Goal: Obtain resource: Obtain resource

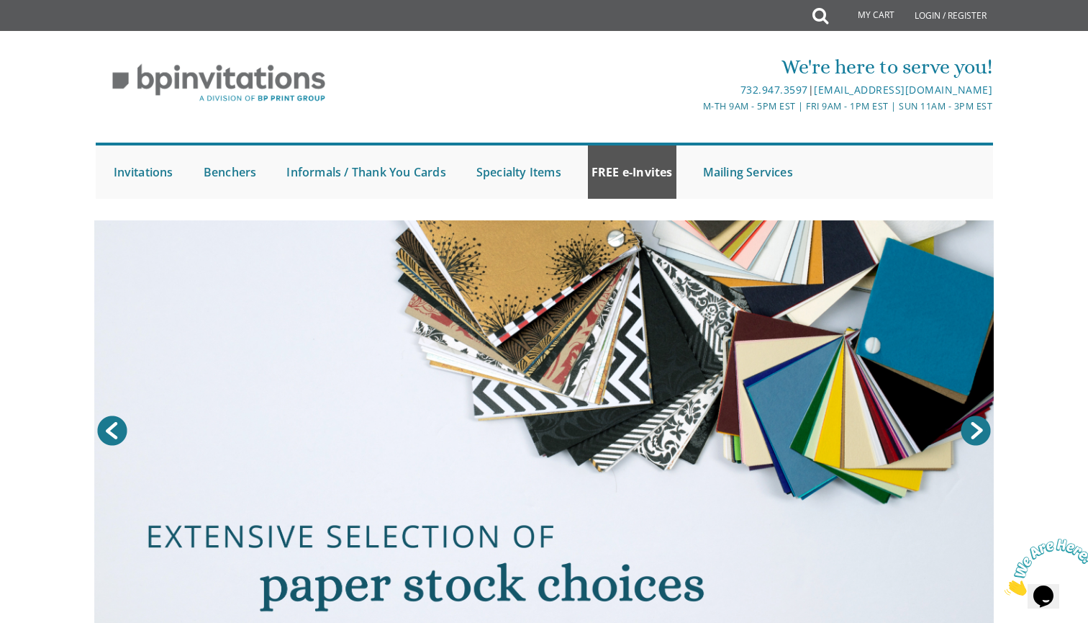
click at [626, 180] on link "FREE e-Invites" at bounding box center [632, 171] width 89 height 53
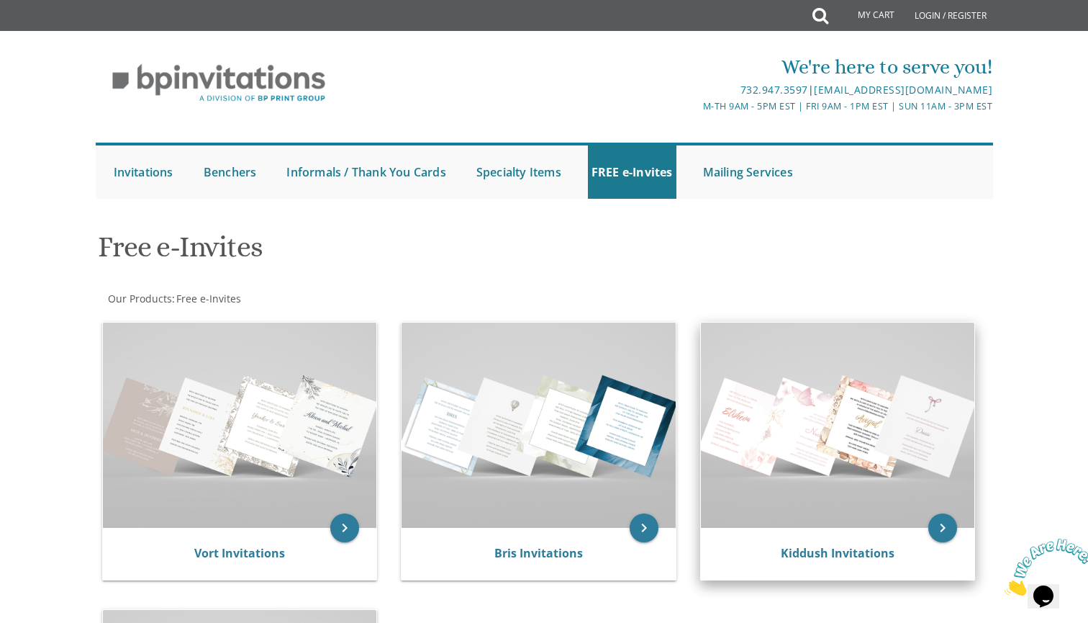
click at [812, 387] on img at bounding box center [838, 425] width 274 height 205
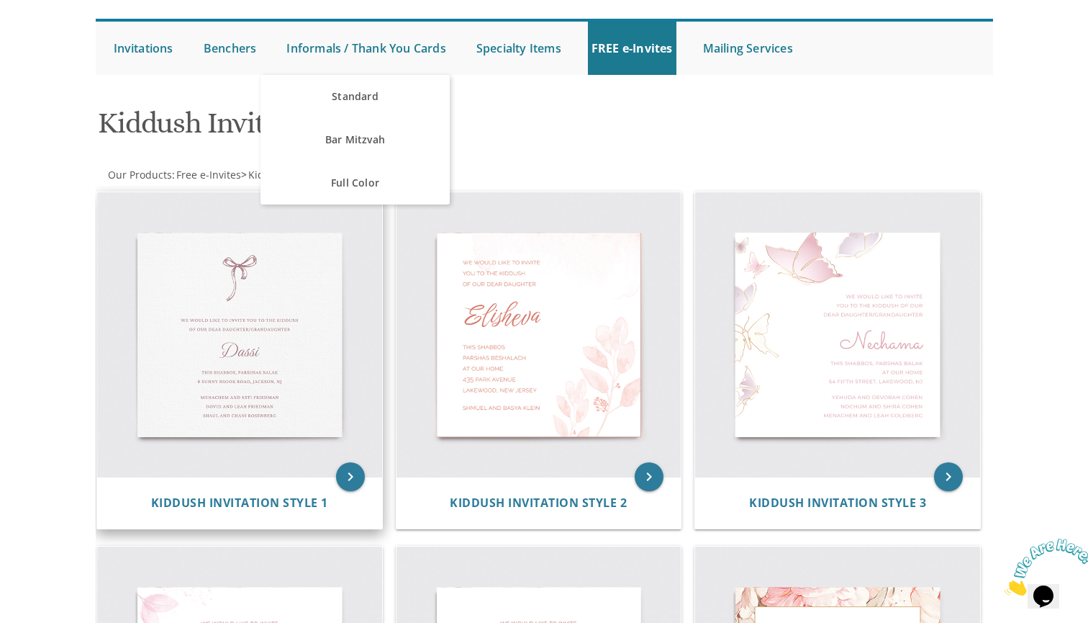
scroll to position [125, 0]
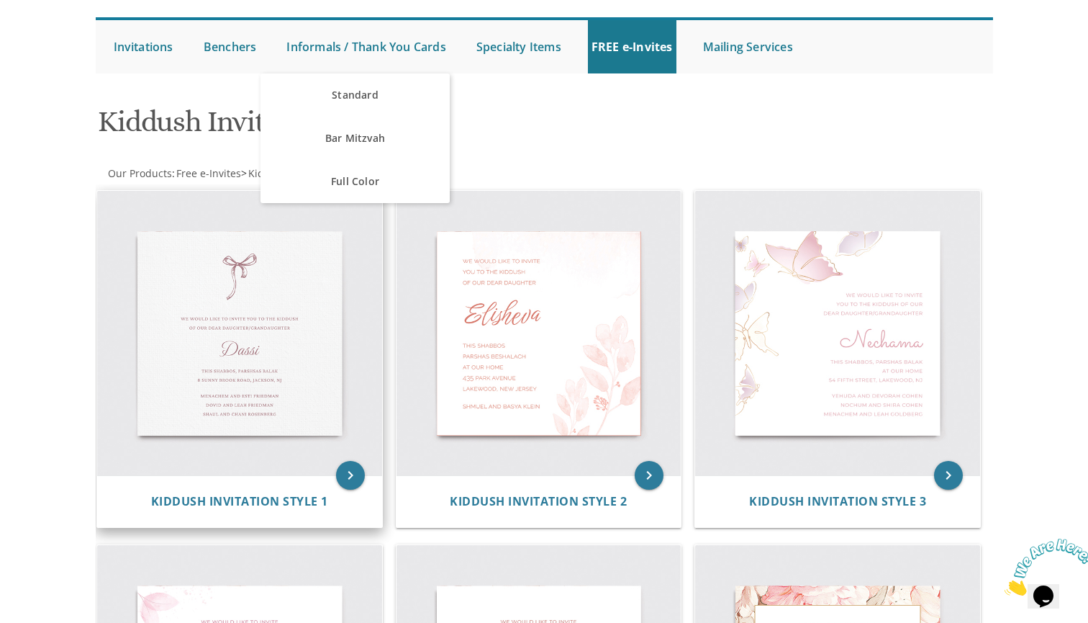
click at [161, 263] on img at bounding box center [239, 333] width 285 height 285
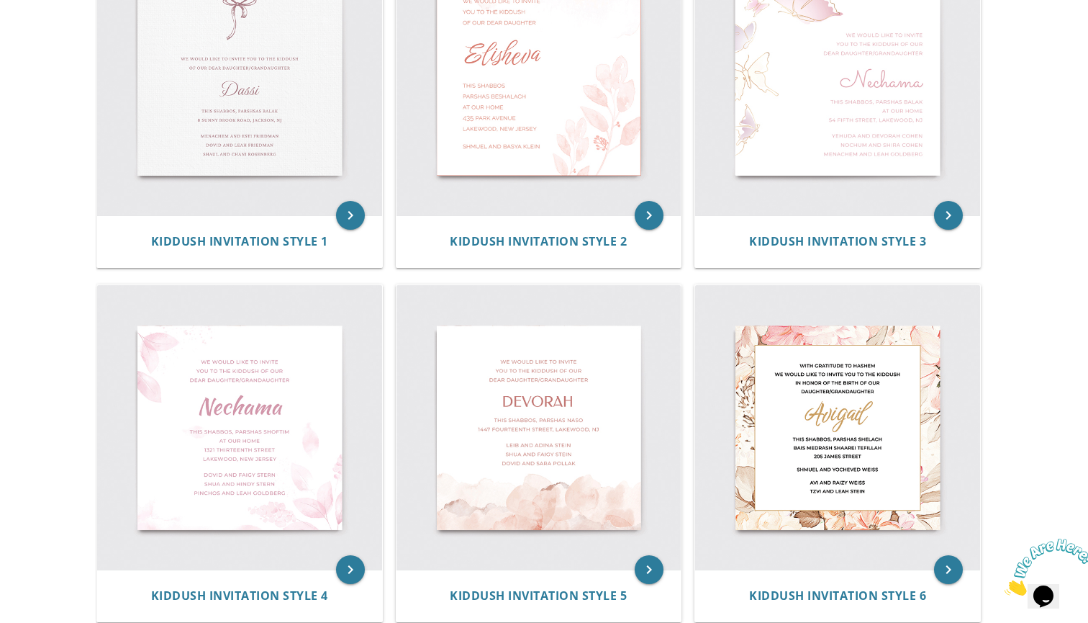
scroll to position [383, 0]
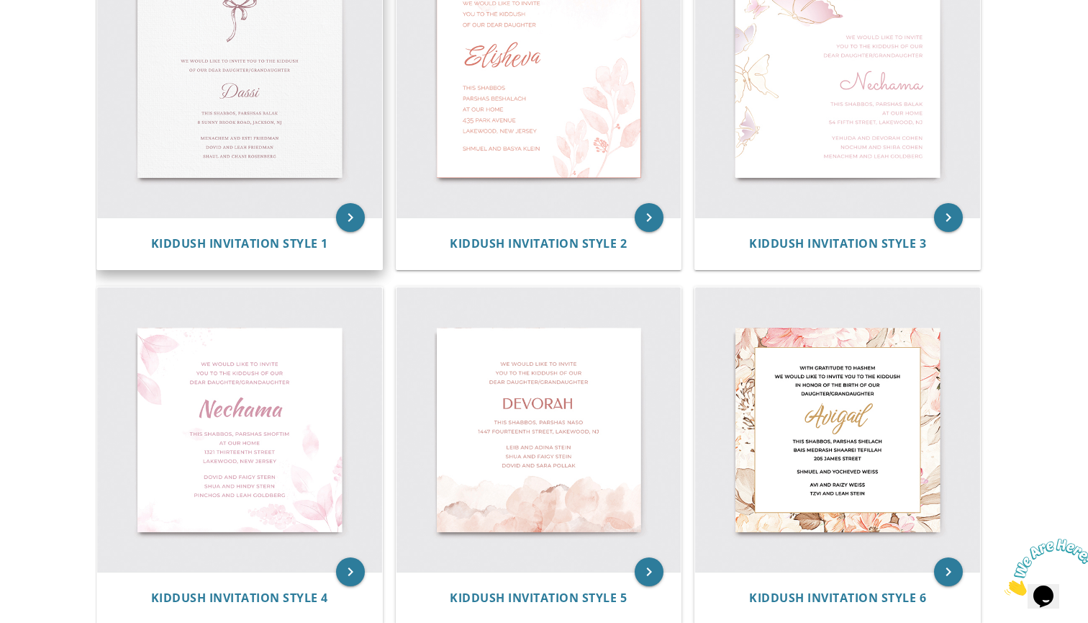
click at [212, 95] on img at bounding box center [239, 75] width 285 height 285
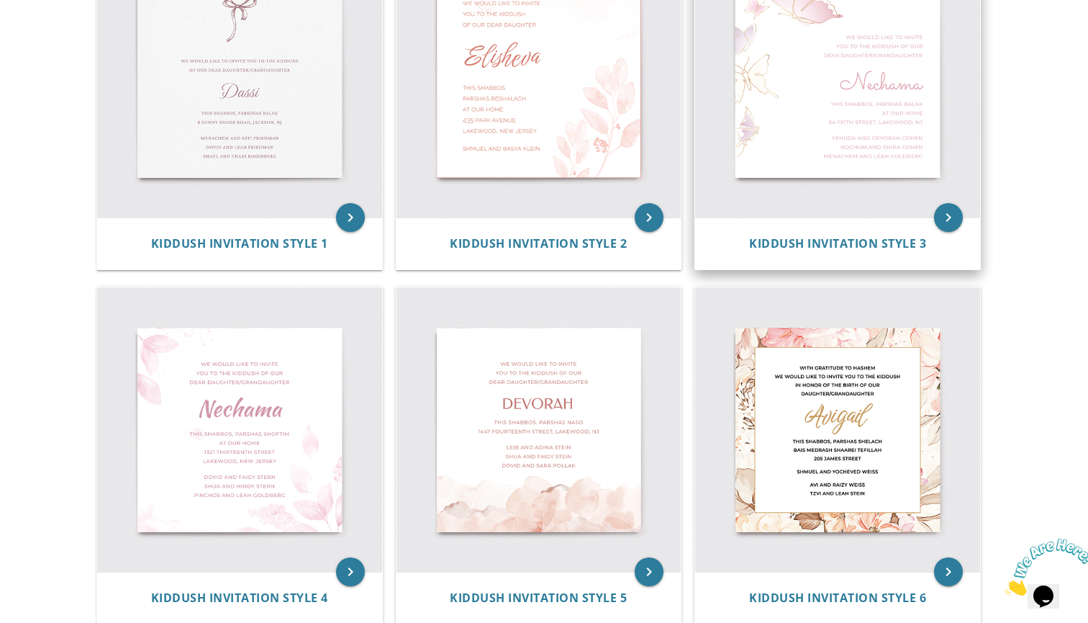
click at [849, 104] on img at bounding box center [837, 75] width 285 height 285
click at [952, 226] on icon "keyboard_arrow_right" at bounding box center [948, 217] width 29 height 29
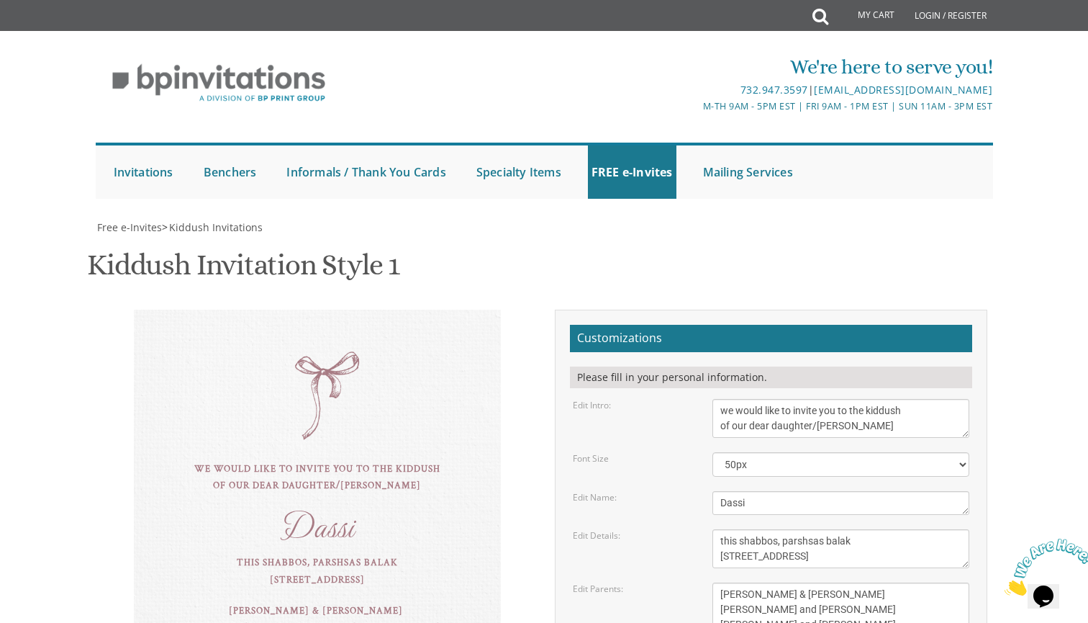
scroll to position [307, 0]
click at [827, 491] on textarea "Dassi" at bounding box center [842, 503] width 258 height 24
drag, startPoint x: 827, startPoint y: 202, endPoint x: 675, endPoint y: 217, distance: 153.4
click at [675, 325] on form "Customizations Please fill in your personal information. Edit Intro: we would l…" at bounding box center [771, 544] width 402 height 439
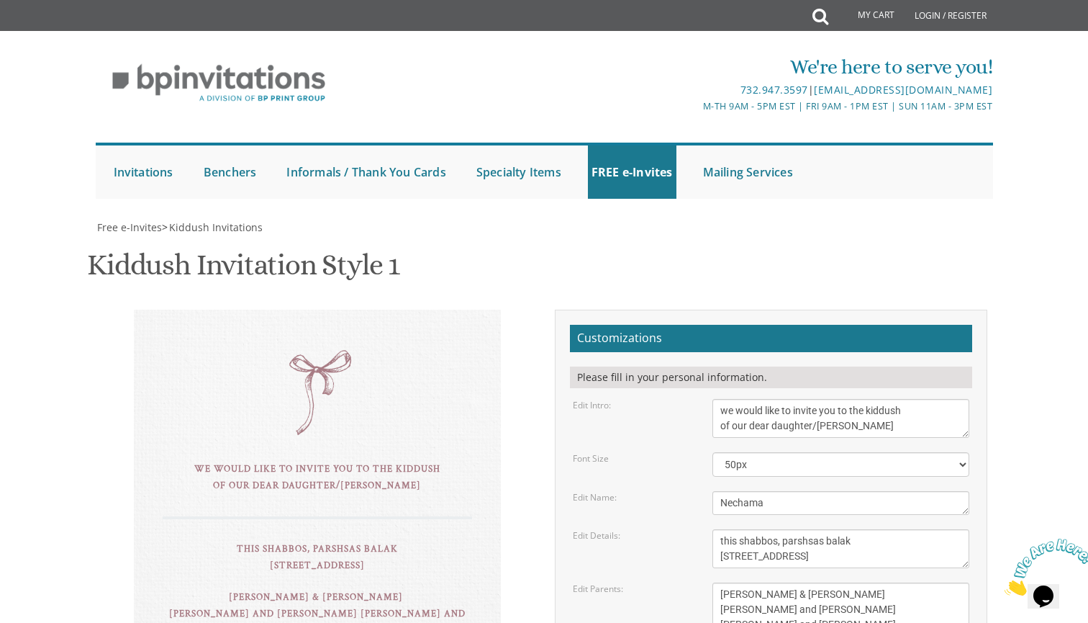
type textarea "Nechama"
click at [886, 529] on textarea "this shabbos, parshsas balak 8 sunny brook road, Jackson, NJ" at bounding box center [842, 548] width 258 height 39
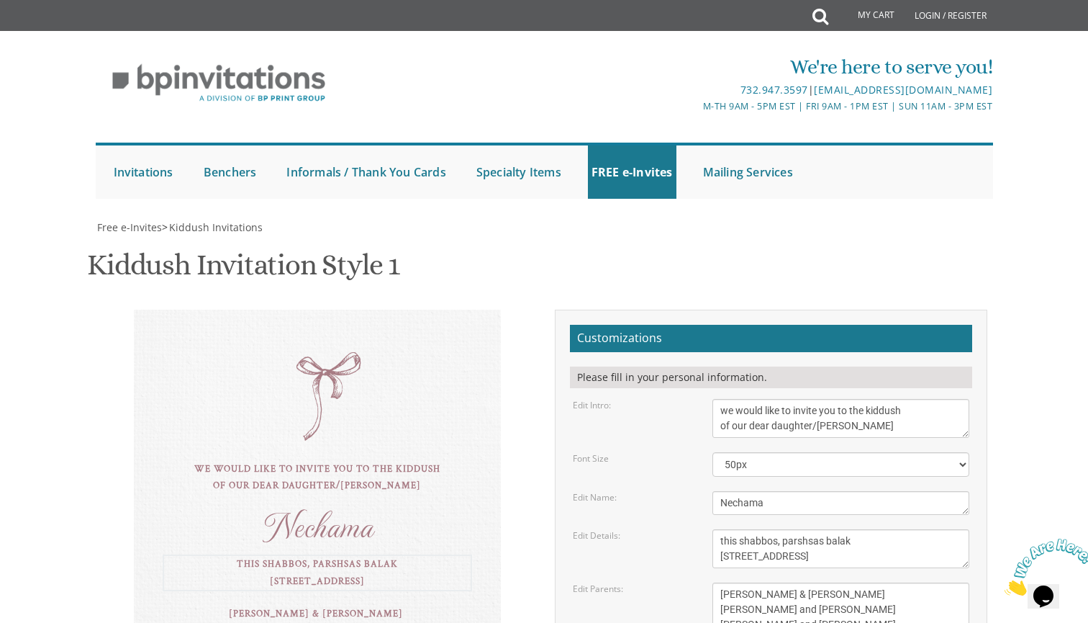
click at [884, 529] on textarea "this shabbos, parshsas balak 8 sunny brook road, Jackson, NJ" at bounding box center [842, 548] width 258 height 39
click at [871, 529] on textarea "this shabbos, parshsas balak 8 sunny brook road, Jackson, NJ" at bounding box center [842, 548] width 258 height 39
click at [887, 529] on textarea "this shabbos, parshsas balak 8 sunny brook road, Jackson, NJ" at bounding box center [842, 548] width 258 height 39
click at [839, 529] on textarea "this shabbos, parshsas balak 8 sunny brook road, Jackson, NJ" at bounding box center [842, 548] width 258 height 39
click at [872, 529] on textarea "this shabbos, parshsas balak 8 sunny brook road, Jackson, NJ" at bounding box center [842, 548] width 258 height 39
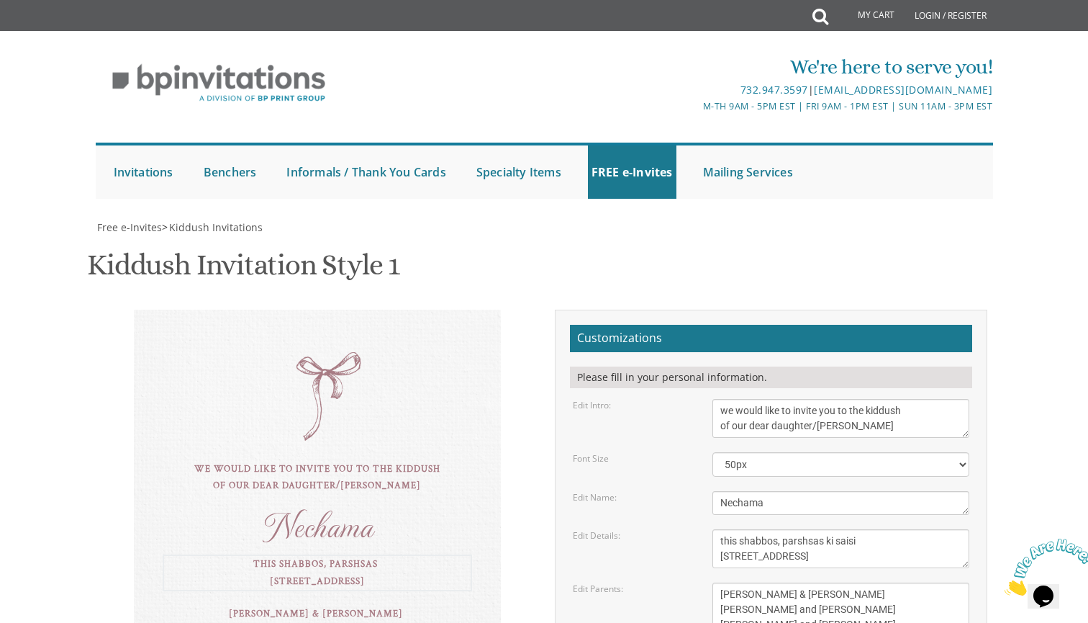
drag, startPoint x: 874, startPoint y: 250, endPoint x: 716, endPoint y: 252, distance: 158.4
click at [716, 529] on textarea "this shabbos, parshsas balak 8 sunny brook road, Jackson, NJ" at bounding box center [842, 548] width 258 height 39
type textarea "this shabbos, parshsas ki saisi 17 4th Street Lakewood Nj"
drag, startPoint x: 860, startPoint y: 321, endPoint x: 708, endPoint y: 276, distance: 157.8
click at [708, 582] on div "Tzvi & Miriam Friedman Michoel and Chana Friedman Yisroel and Rochel David" at bounding box center [841, 609] width 279 height 54
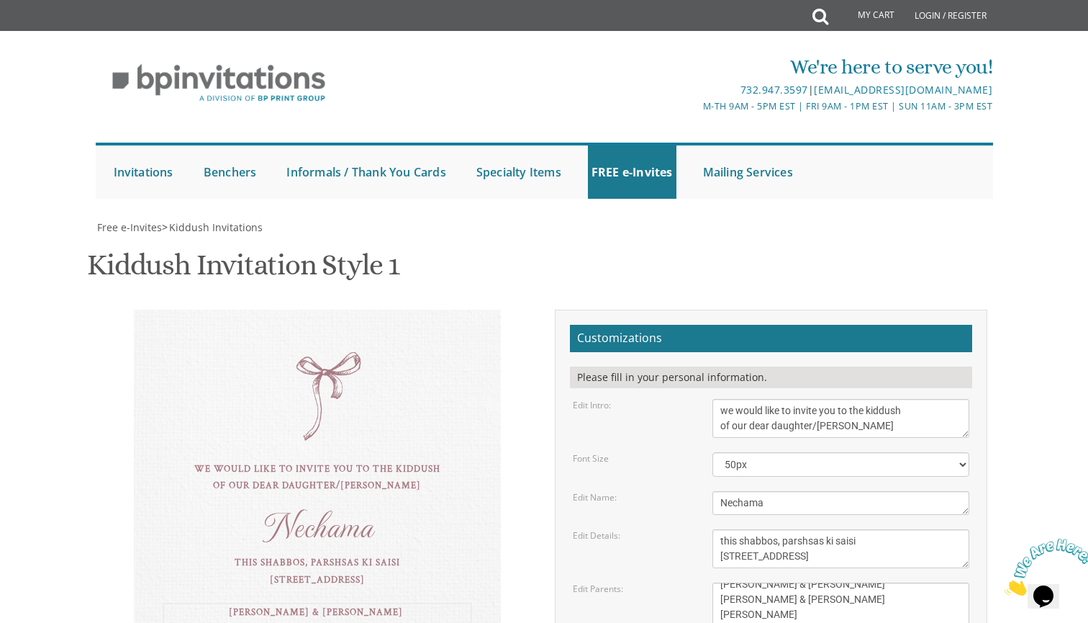
scroll to position [0, 0]
type textarea "Chaim & Rikki Miller Naftali & Rochel Leah Miller Yoel & Tzirel Cohen"
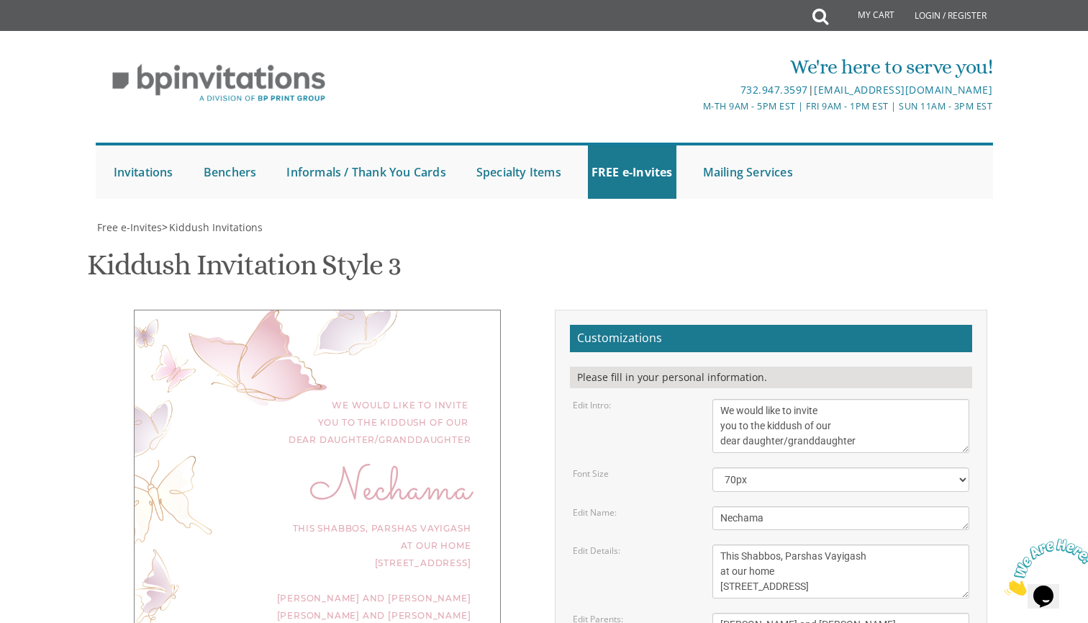
click at [816, 544] on textarea "This Shabbos, Parshas Vayigash at our home 120 Central Avenue, Lakewood, NJ" at bounding box center [842, 571] width 258 height 54
click at [811, 544] on textarea "This Shabbos, Parshas Vayigash at our home 120 Central Avenue, Lakewood, NJ" at bounding box center [842, 571] width 258 height 54
click at [830, 544] on textarea "This Shabbos, Parshas Vayigash at our home 120 Central Avenue, Lakewood, NJ" at bounding box center [842, 571] width 258 height 54
click at [880, 544] on textarea "This Shabbos, Parshas Vayigash at our home 120 Central Avenue, Lakewood, NJ" at bounding box center [842, 571] width 258 height 54
click at [789, 544] on textarea "This Shabbos, Parshas Vayigash at our home 120 Central Avenue, Lakewood, NJ" at bounding box center [842, 571] width 258 height 54
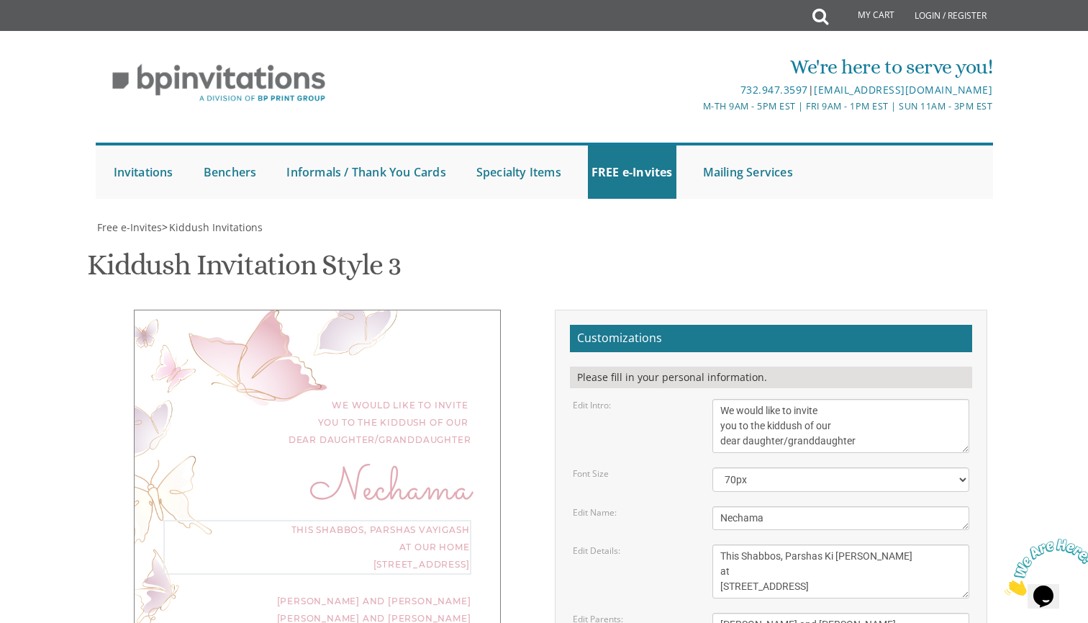
click at [724, 544] on textarea "This Shabbos, Parshas Vayigash at our home 120 Central Avenue, Lakewood, NJ" at bounding box center [842, 571] width 258 height 54
click at [718, 544] on textarea "This Shabbos, Parshas Vayigash at our home 120 Central Avenue, Lakewood, NJ" at bounding box center [842, 571] width 258 height 54
click at [727, 544] on textarea "This Shabbos, Parshas Vayigash at our home 120 Central Avenue, Lakewood, NJ" at bounding box center [842, 571] width 258 height 54
click at [733, 544] on textarea "This Shabbos, Parshas Vayigash at our home 120 Central Avenue, Lakewood, NJ" at bounding box center [842, 571] width 258 height 54
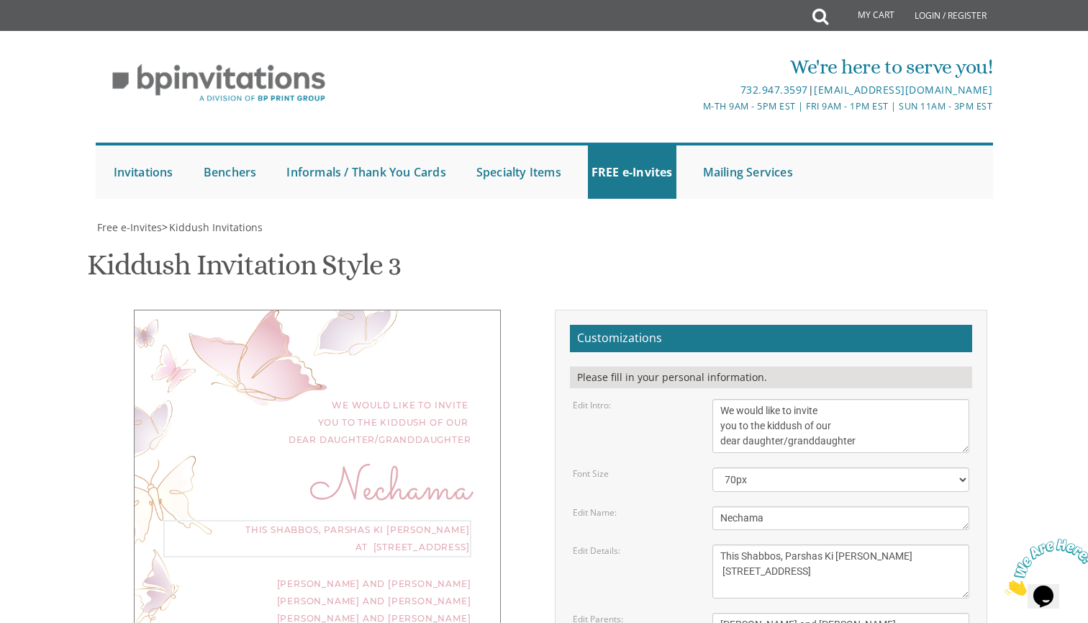
click at [875, 544] on textarea "This Shabbos, Parshas Vayigash at our home 120 Central Avenue, Lakewood, NJ" at bounding box center [842, 571] width 258 height 54
type textarea "This Shabbos, Parshas Ki Savo 17 4th Street , Lakewood, NJ"
drag, startPoint x: 861, startPoint y: 377, endPoint x: 697, endPoint y: 319, distance: 174.2
click at [697, 325] on form "Customizations Please fill in your personal information. Edit Intro: We would l…" at bounding box center [771, 559] width 402 height 469
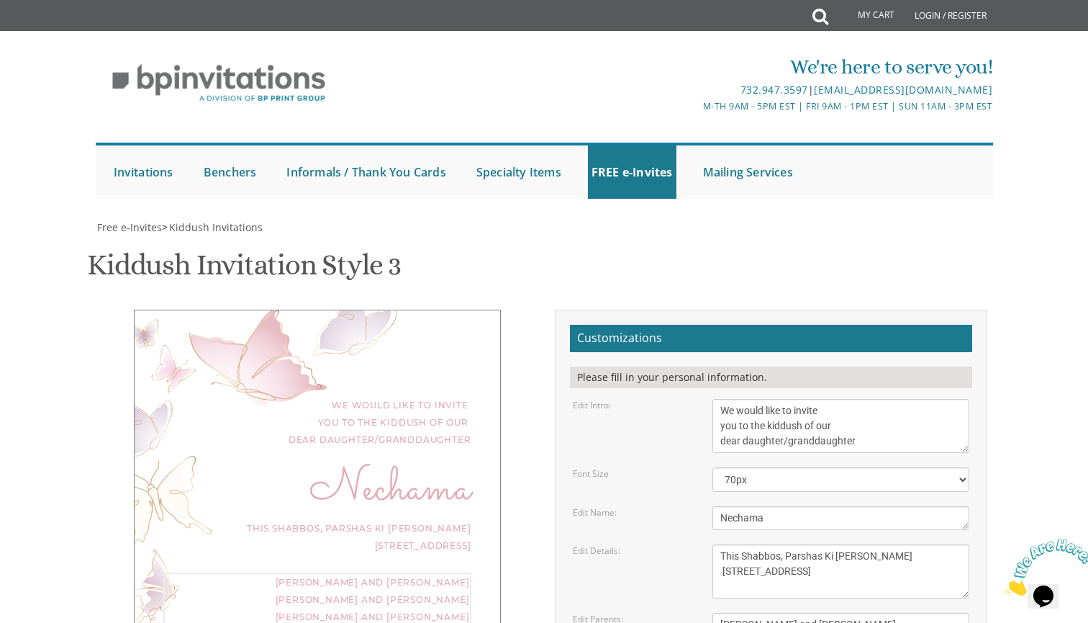
type textarea "Chaim and Rikki Miller Naftali and Rochel Leah Miller Yoel and Tzirel Cohen"
click at [885, 544] on textarea "This Shabbos, Parshas Vayigash at our home 120 Central Avenue, Lakewood, NJ" at bounding box center [842, 571] width 258 height 54
type textarea "This Shabbos, Parshas Ki Saitsi 17 4th Street , Lakewood, NJ"
type input "rikkicohen04@gmail.com"
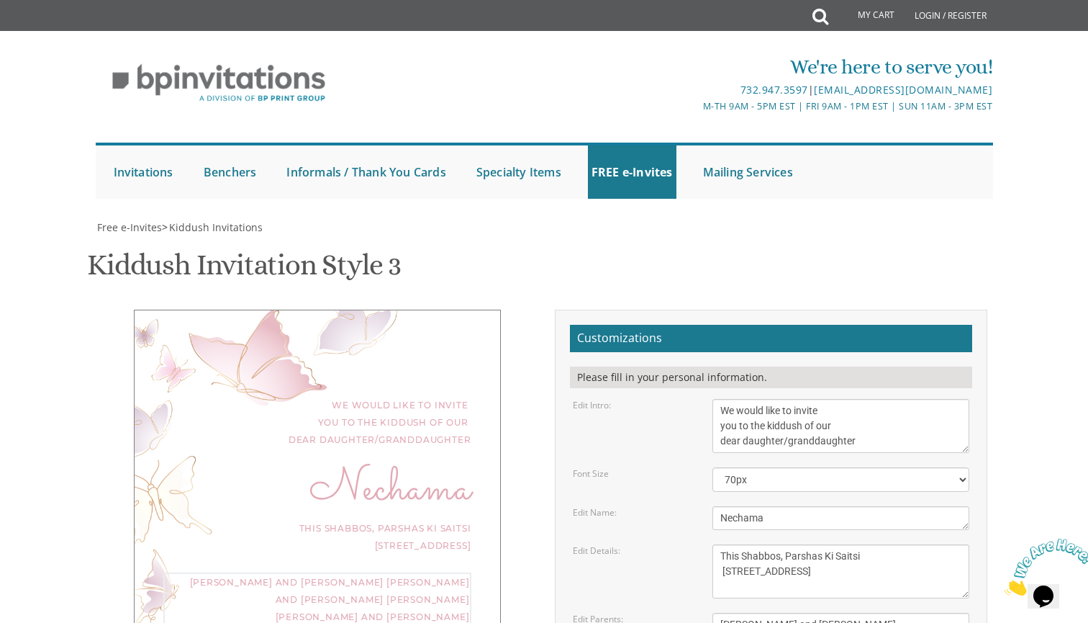
click at [883, 544] on textarea "This Shabbos, Parshas Vayigash at our home 120 Central Avenue, Lakewood, NJ" at bounding box center [842, 571] width 258 height 54
drag, startPoint x: 883, startPoint y: 299, endPoint x: 702, endPoint y: 290, distance: 180.9
click at [702, 544] on div "This Shabbos, Parshas Vayigash at our home 120 Central Avenue, Lakewood, NJ" at bounding box center [841, 571] width 279 height 54
click at [854, 544] on textarea "This Shabbos, Parshas Vayigash at our home 120 Central Avenue, Lakewood, NJ" at bounding box center [842, 571] width 258 height 54
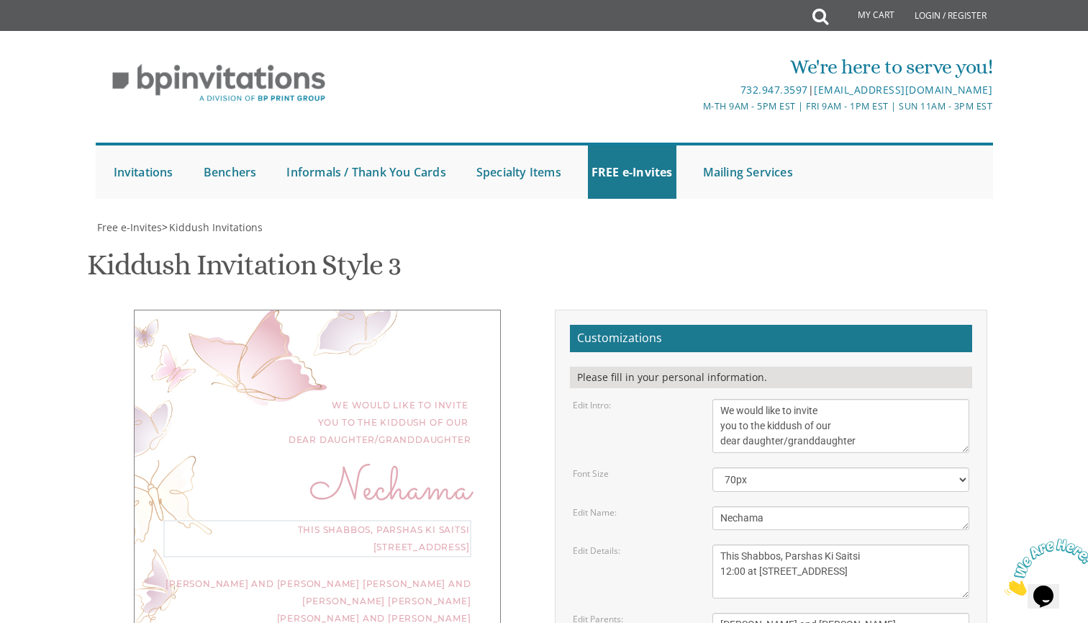
click at [827, 544] on textarea "This Shabbos, Parshas Vayigash at our home 120 Central Avenue, Lakewood, NJ" at bounding box center [842, 571] width 258 height 54
click at [825, 544] on textarea "This Shabbos, Parshas Vayigash at our home 120 Central Avenue, Lakewood, NJ" at bounding box center [842, 571] width 258 height 54
click at [875, 544] on textarea "This Shabbos, Parshas Vayigash at our home 120 Central Avenue, Lakewood, NJ" at bounding box center [842, 571] width 258 height 54
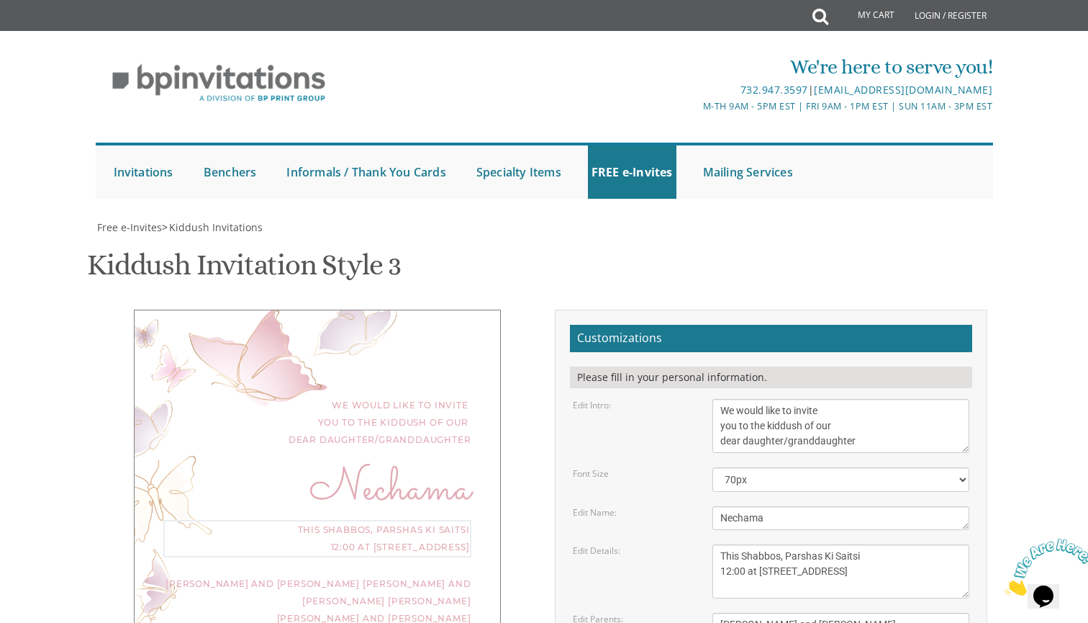
click at [875, 544] on textarea "This Shabbos, Parshas Vayigash at our home 120 Central Avenue, Lakewood, NJ" at bounding box center [842, 571] width 258 height 54
click at [882, 544] on textarea "This Shabbos, Parshas Vayigash at our home 120 Central Avenue, Lakewood, NJ" at bounding box center [842, 571] width 258 height 54
type textarea "This Shabbos, Parshas Ki Satzei 12:00 at 17 4th St. Lakewood nj"
